Goal: Transaction & Acquisition: Purchase product/service

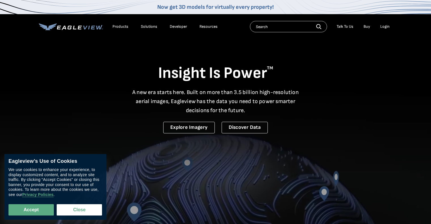
click at [29, 203] on div "Accept Close" at bounding box center [54, 206] width 93 height 18
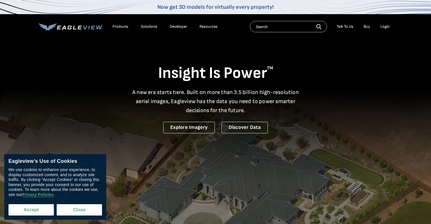
click at [32, 208] on button "Accept" at bounding box center [30, 209] width 45 height 11
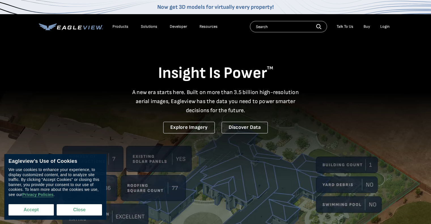
checkbox input "true"
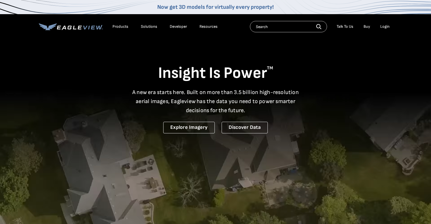
click at [387, 27] on div "Login" at bounding box center [384, 26] width 9 height 5
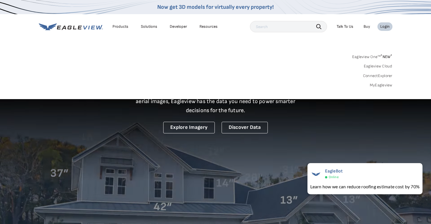
click at [384, 26] on div "Login" at bounding box center [384, 26] width 9 height 5
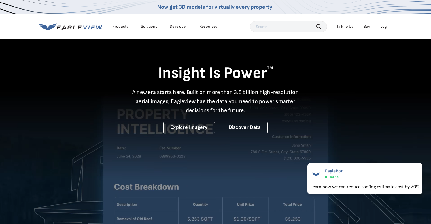
click at [384, 26] on div "Login" at bounding box center [384, 26] width 9 height 5
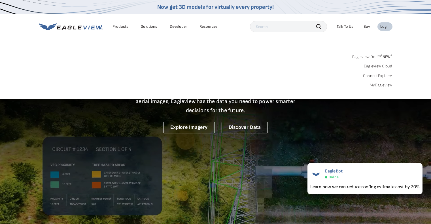
click at [387, 24] on div "Login" at bounding box center [384, 26] width 9 height 5
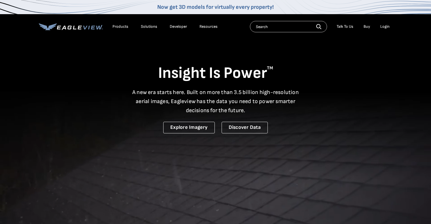
click at [383, 28] on div "Login" at bounding box center [384, 26] width 9 height 5
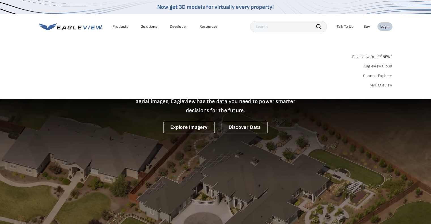
click at [369, 54] on link "Eagleview One™ * NEW *" at bounding box center [372, 56] width 40 height 7
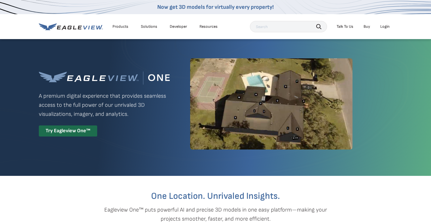
click at [386, 24] on li "Login" at bounding box center [384, 26] width 15 height 8
click at [383, 26] on div "Login" at bounding box center [384, 26] width 9 height 5
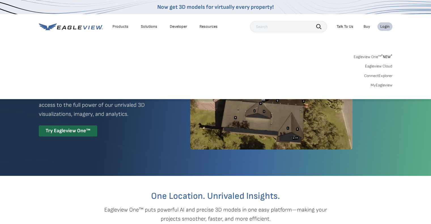
click at [381, 67] on link "Eagleview Cloud" at bounding box center [378, 66] width 27 height 5
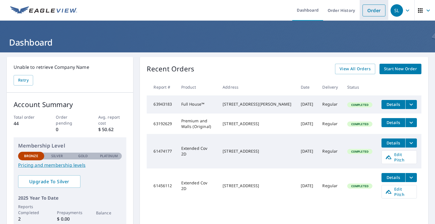
click at [373, 9] on link "Order" at bounding box center [374, 11] width 23 height 12
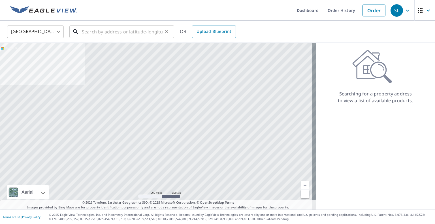
click at [108, 30] on input "text" at bounding box center [122, 32] width 81 height 16
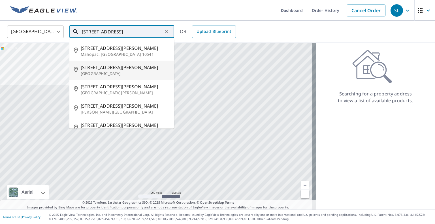
click at [88, 65] on span "12 Betsy Rd" at bounding box center [125, 67] width 89 height 7
type input "12 Betsy Rd Plainville, CT 06062"
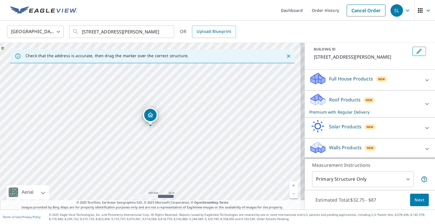
scroll to position [33, 0]
click at [348, 147] on p "Walls Products" at bounding box center [345, 146] width 33 height 7
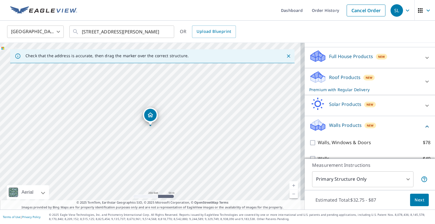
scroll to position [61, 0]
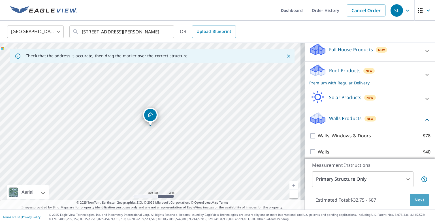
click at [416, 194] on button "Next" at bounding box center [419, 200] width 19 height 13
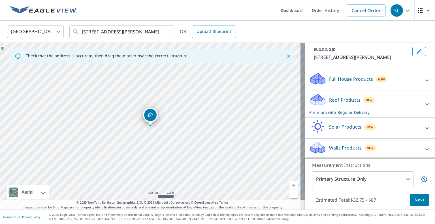
scroll to position [33, 0]
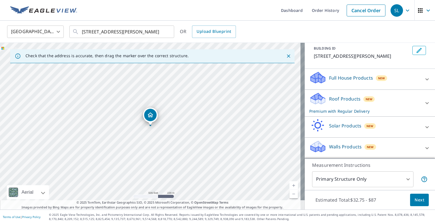
click at [334, 146] on p "Walls Products" at bounding box center [345, 146] width 33 height 7
click at [319, 146] on icon at bounding box center [318, 148] width 14 height 7
click at [321, 144] on icon at bounding box center [317, 146] width 17 height 13
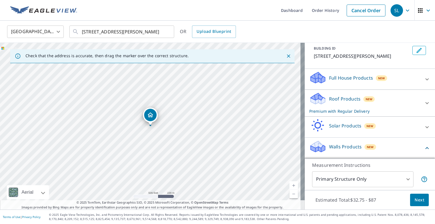
click at [327, 83] on div "Full House Products New" at bounding box center [364, 79] width 111 height 16
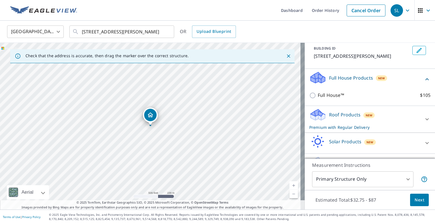
click at [327, 83] on div "Full House Products New" at bounding box center [366, 79] width 114 height 16
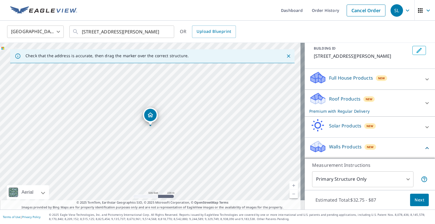
click at [329, 97] on p "Roof Products" at bounding box center [344, 98] width 31 height 7
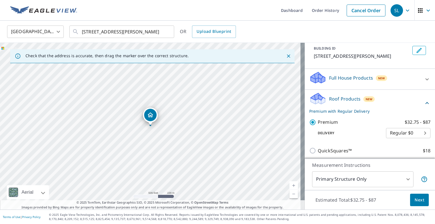
click at [329, 97] on p "Roof Products" at bounding box center [344, 98] width 31 height 7
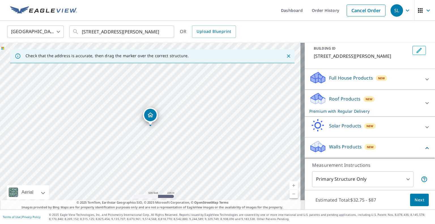
click at [329, 128] on p "Solar Products" at bounding box center [345, 125] width 32 height 7
click at [335, 143] on p "Walls Products" at bounding box center [345, 146] width 33 height 7
click at [415, 205] on button "Next" at bounding box center [419, 200] width 19 height 13
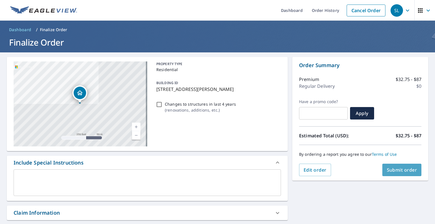
click at [398, 169] on span "Submit order" at bounding box center [402, 170] width 30 height 6
